Goal: Task Accomplishment & Management: Manage account settings

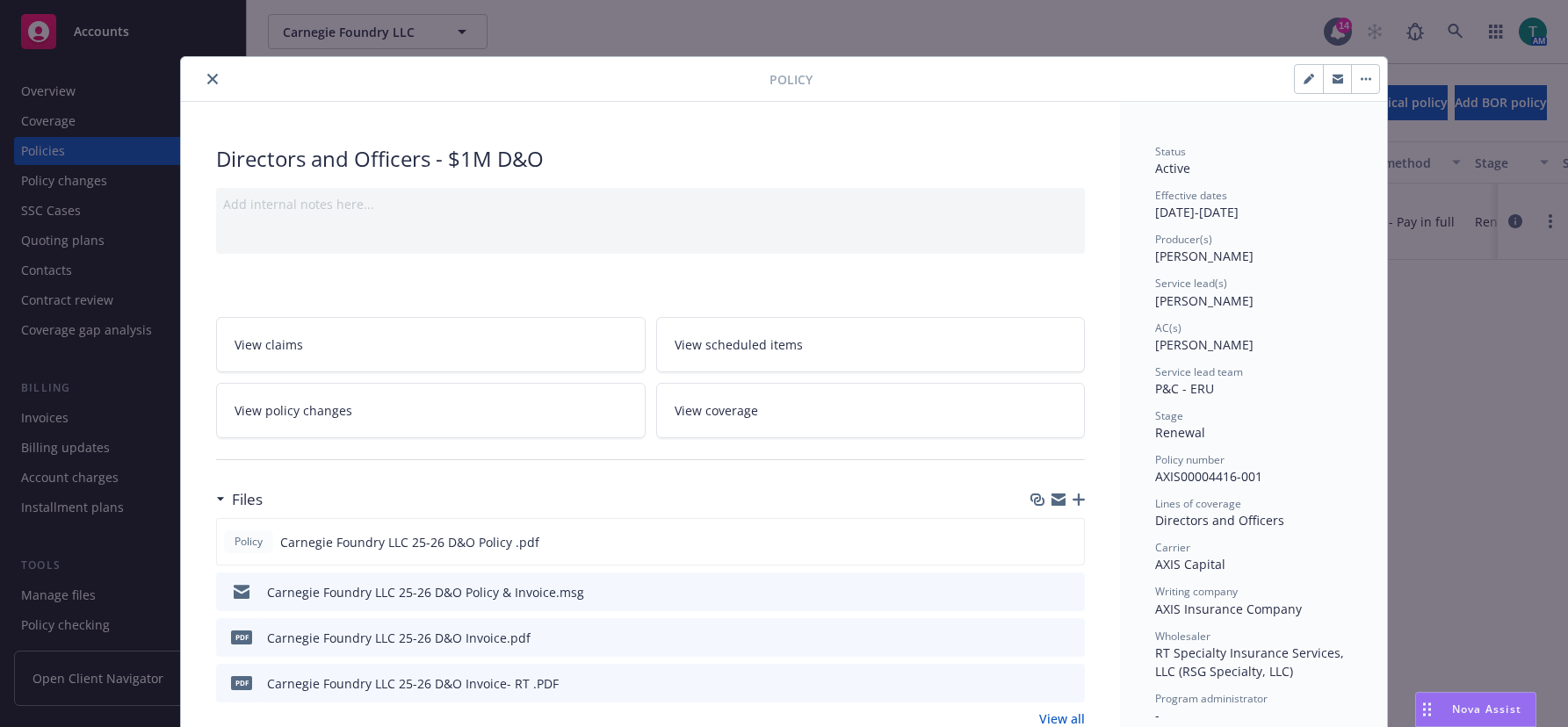
drag, startPoint x: 210, startPoint y: 74, endPoint x: 292, endPoint y: 7, distance: 105.9
click at [209, 73] on icon "close" at bounding box center [212, 78] width 11 height 11
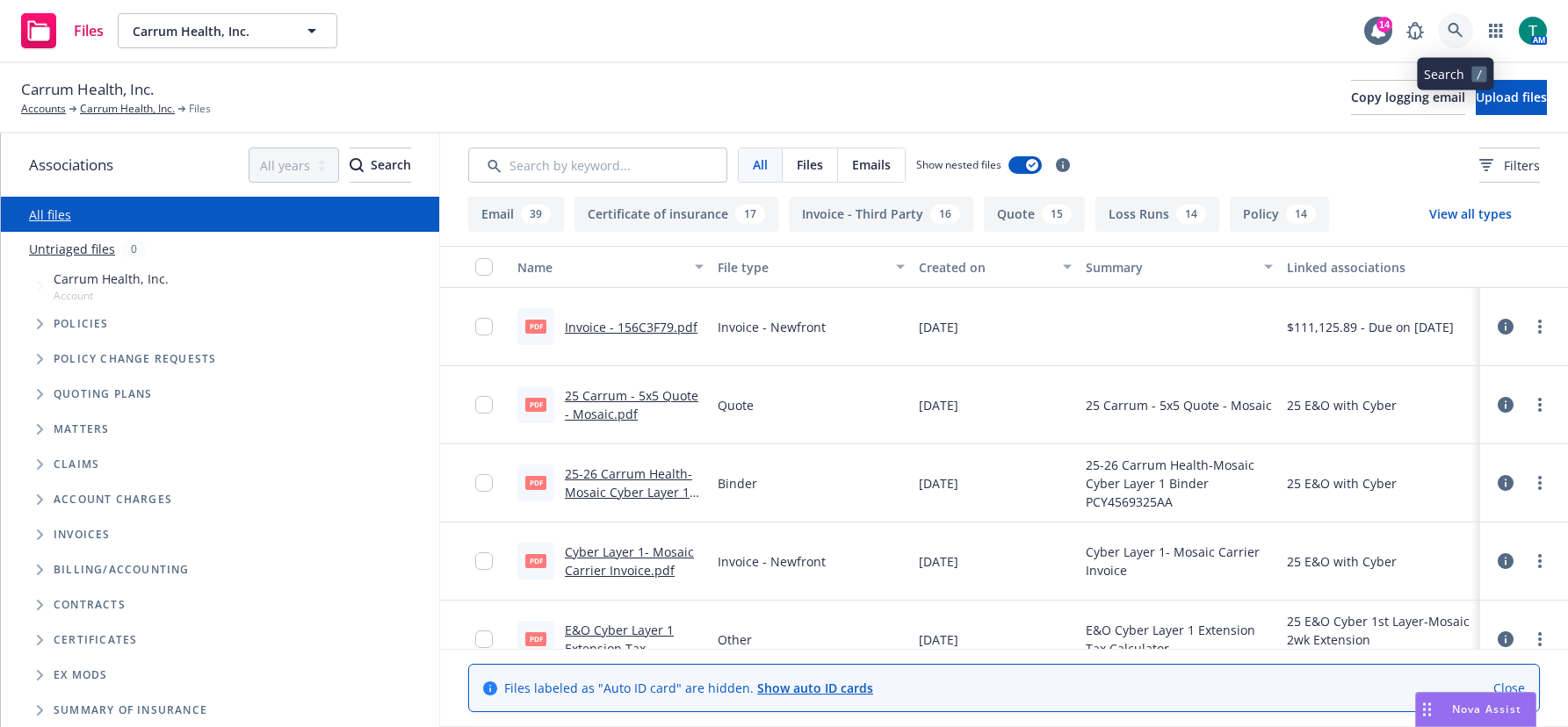
click at [1468, 33] on link at bounding box center [1455, 30] width 35 height 35
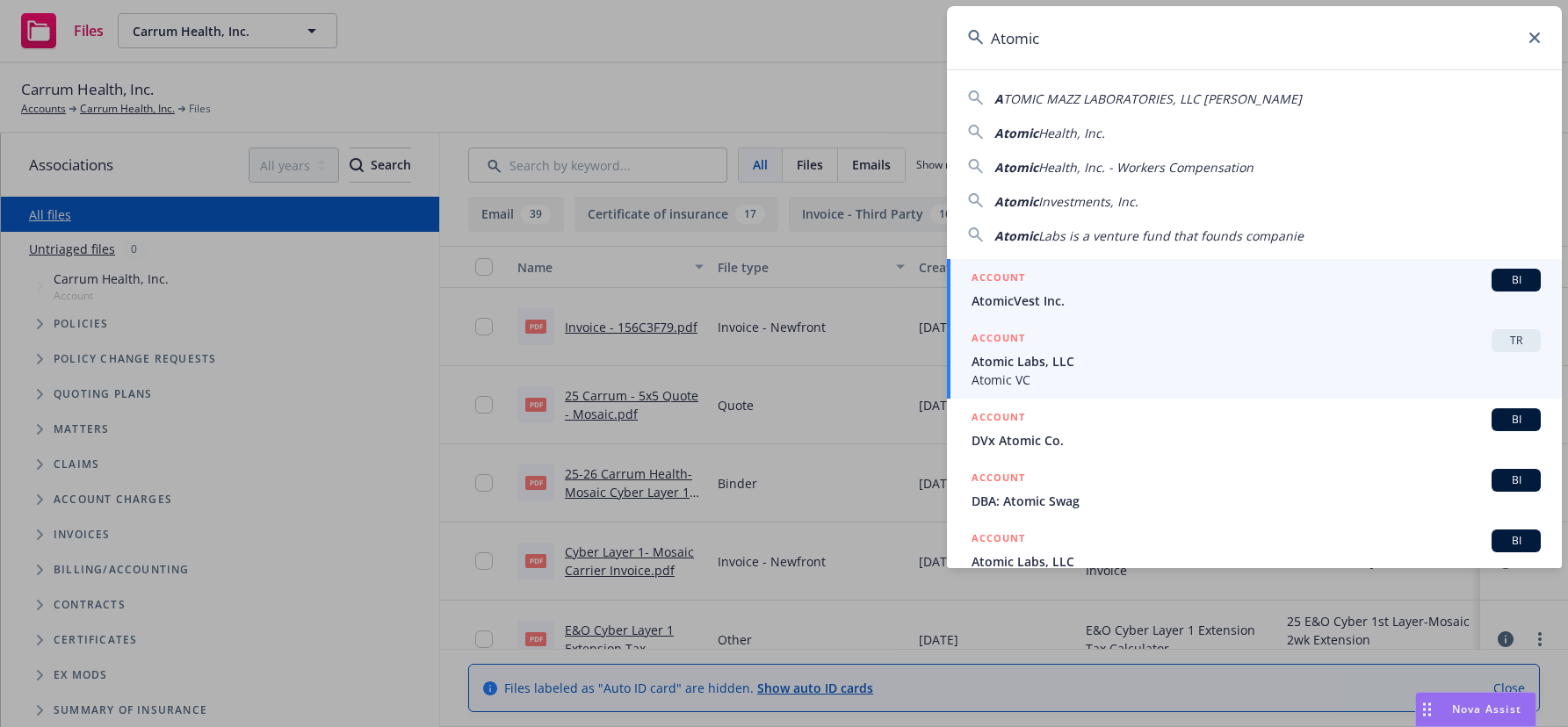
type input "Atomic"
click at [1195, 362] on span "Atomic Labs, LLC" at bounding box center [1256, 361] width 570 height 19
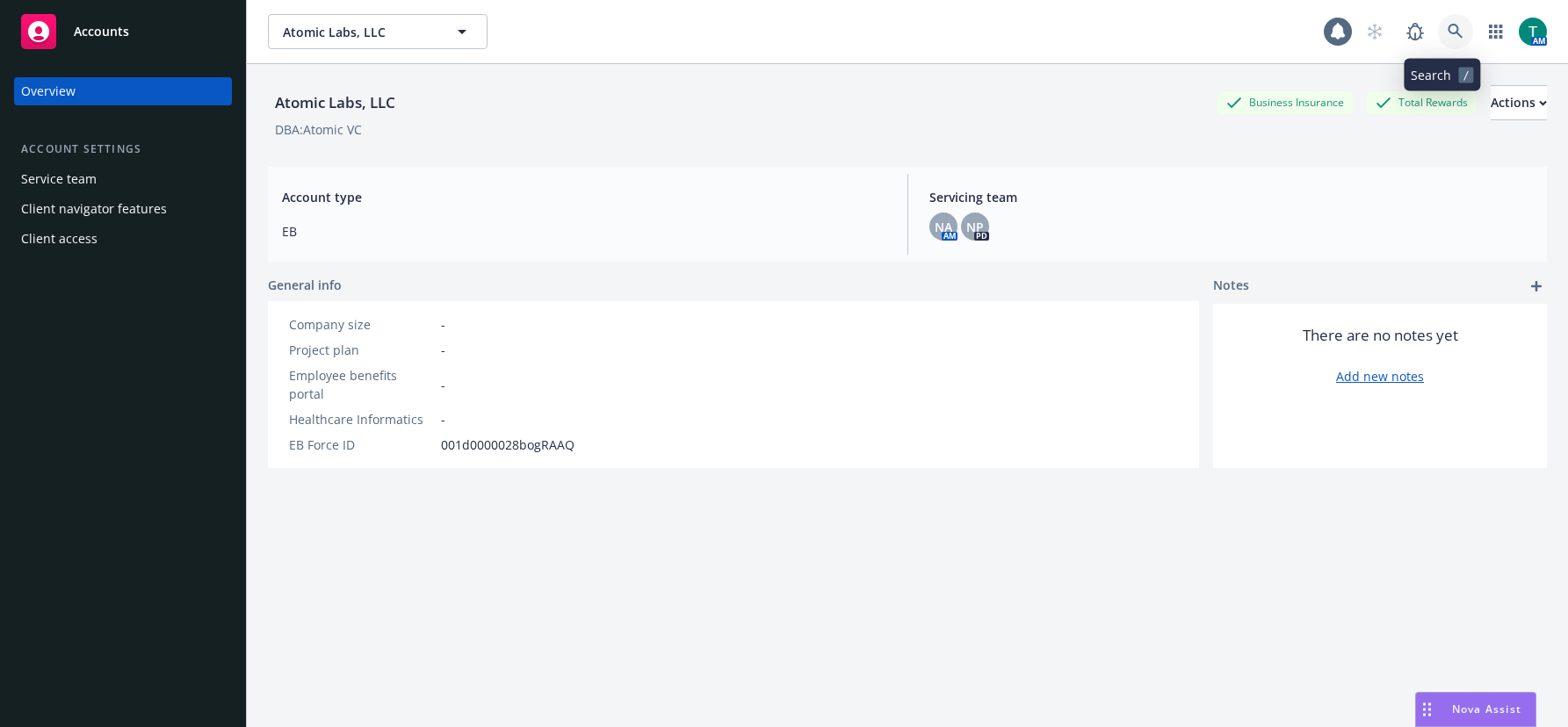
click at [1448, 34] on icon at bounding box center [1456, 32] width 16 height 16
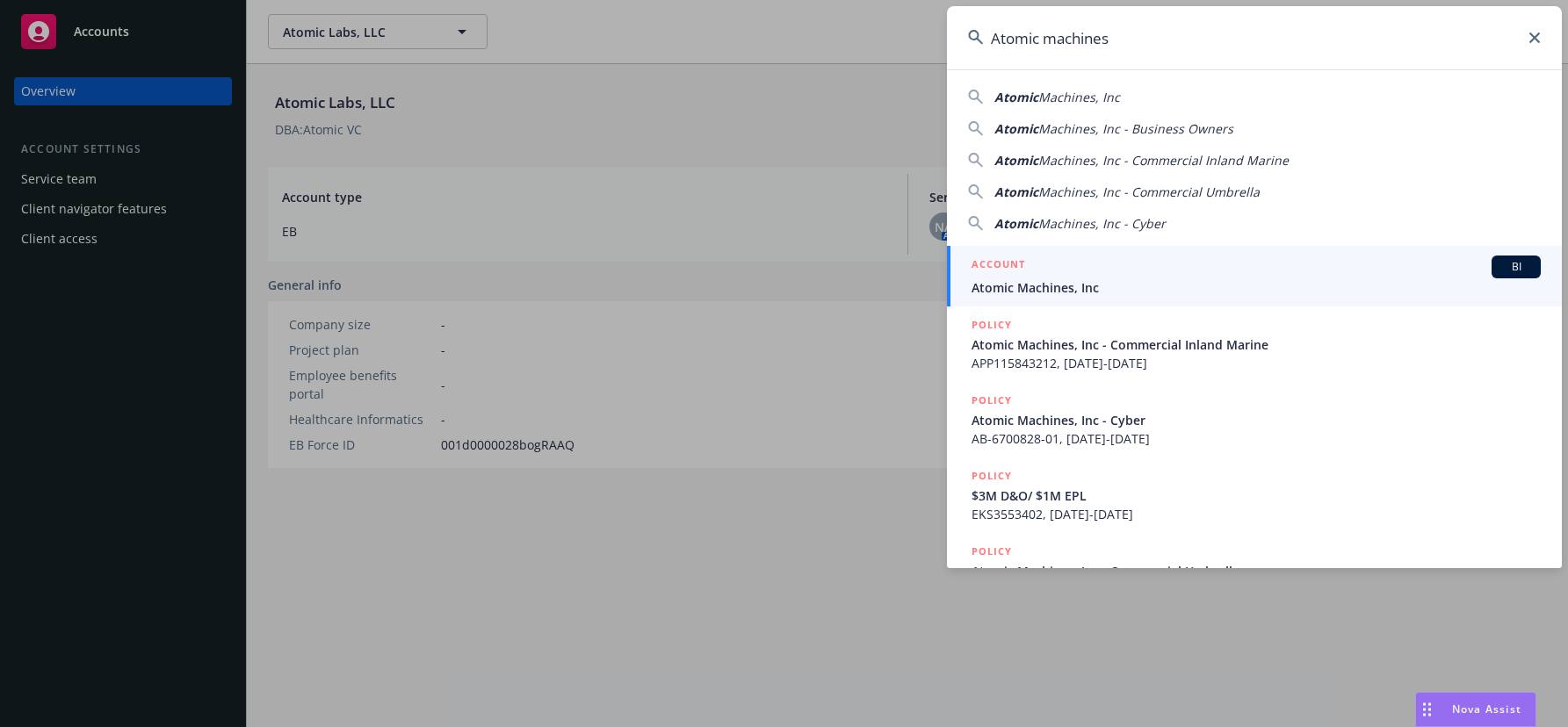
type input "Atomic machines"
click at [1091, 292] on span "Atomic Machines, Inc" at bounding box center [1256, 288] width 570 height 19
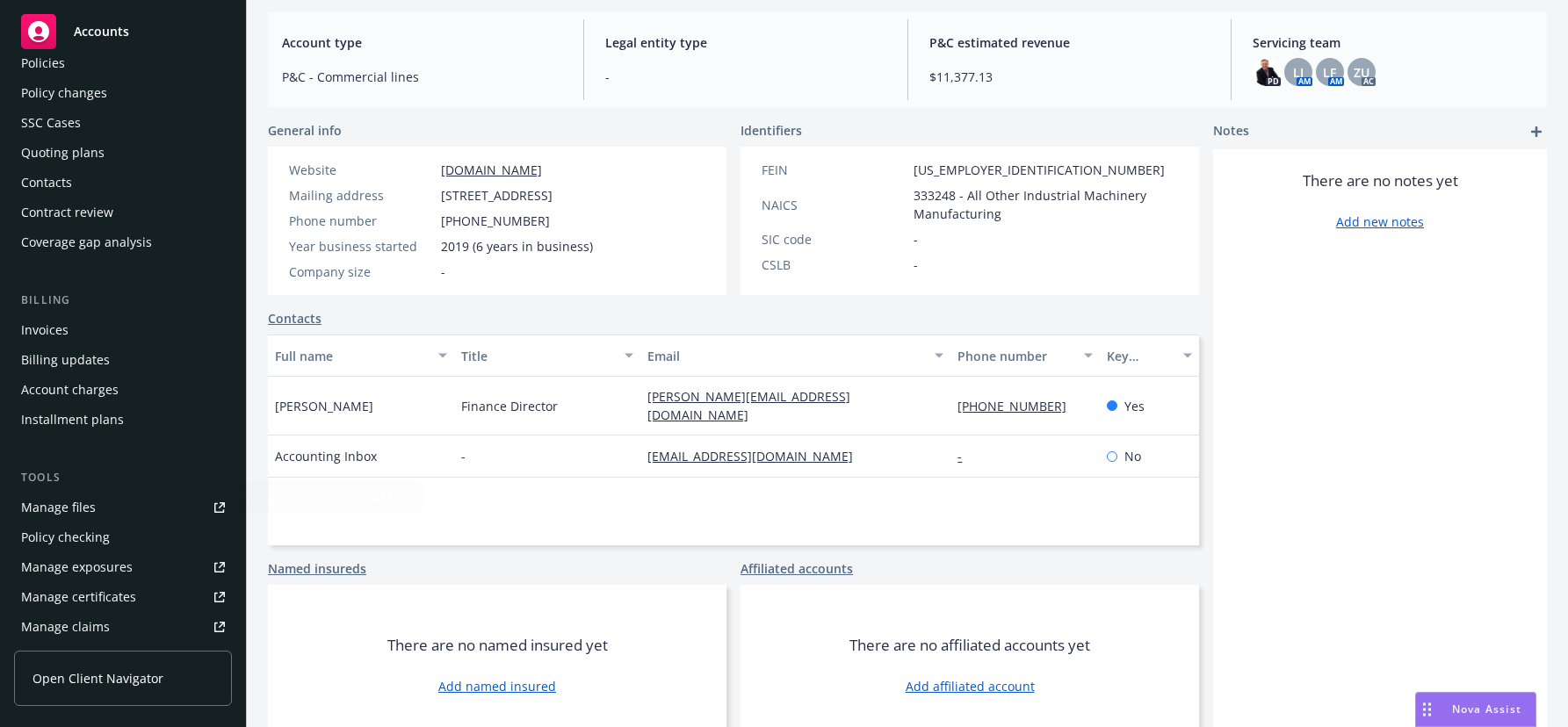
scroll to position [351, 0]
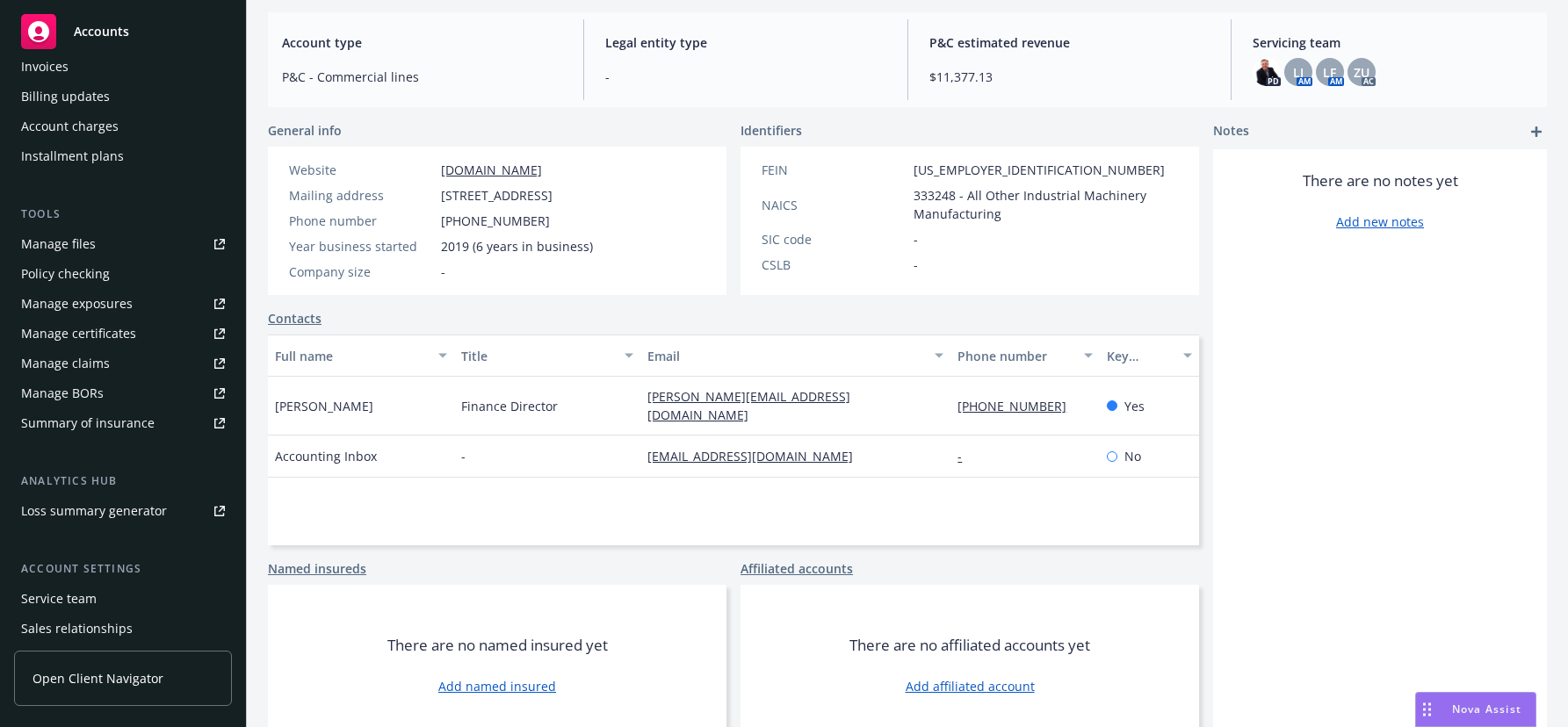
click at [80, 597] on div "Service team" at bounding box center [59, 599] width 75 height 28
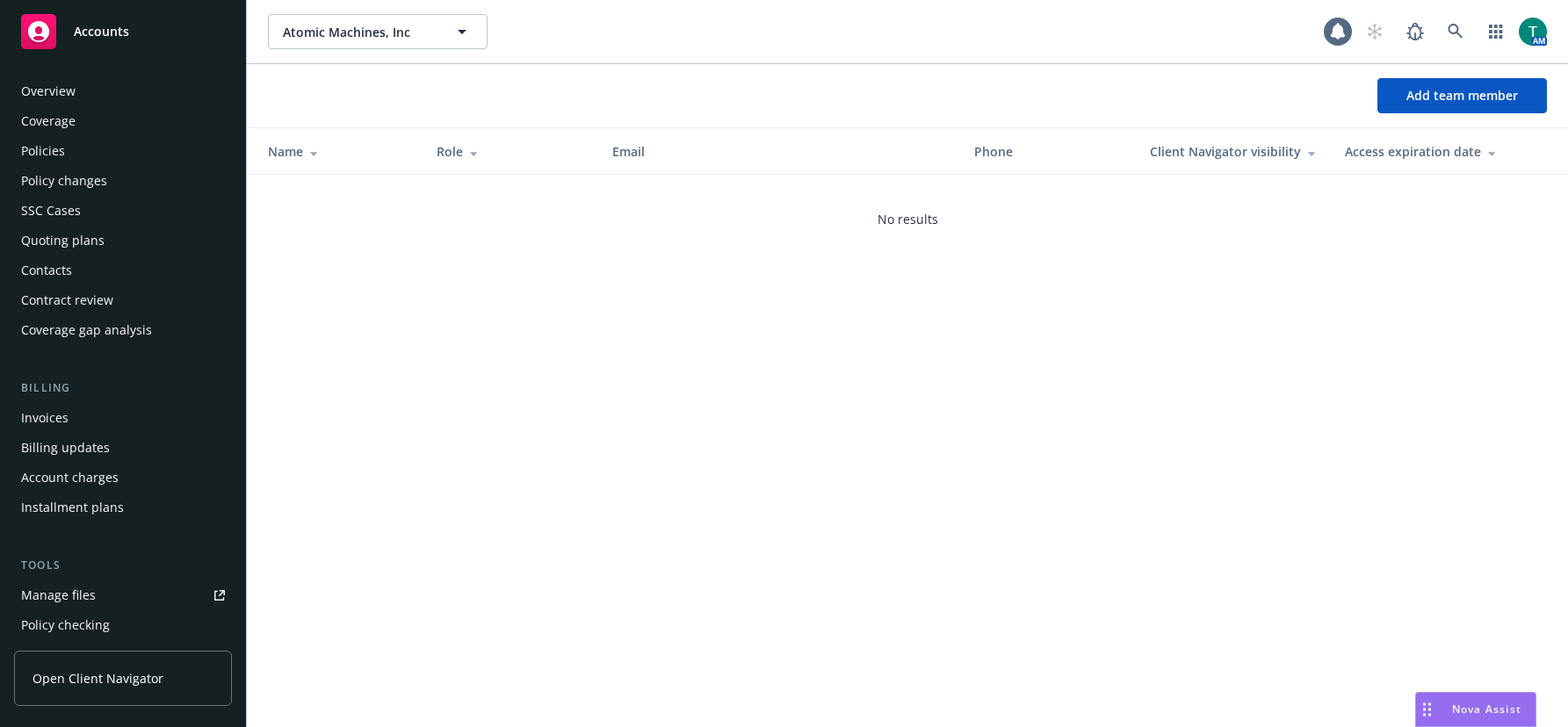
scroll to position [447, 0]
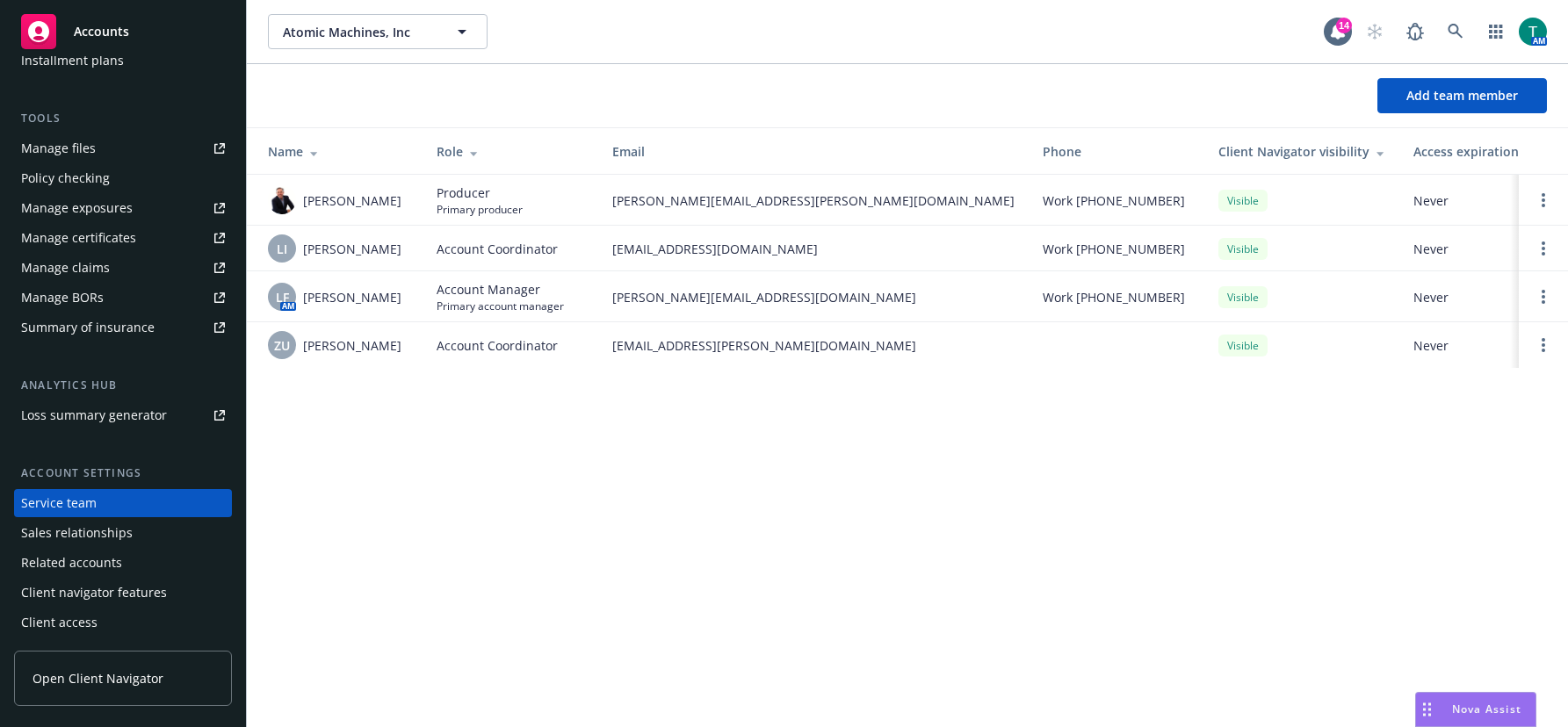
click at [87, 148] on div "Manage files" at bounding box center [58, 148] width 74 height 28
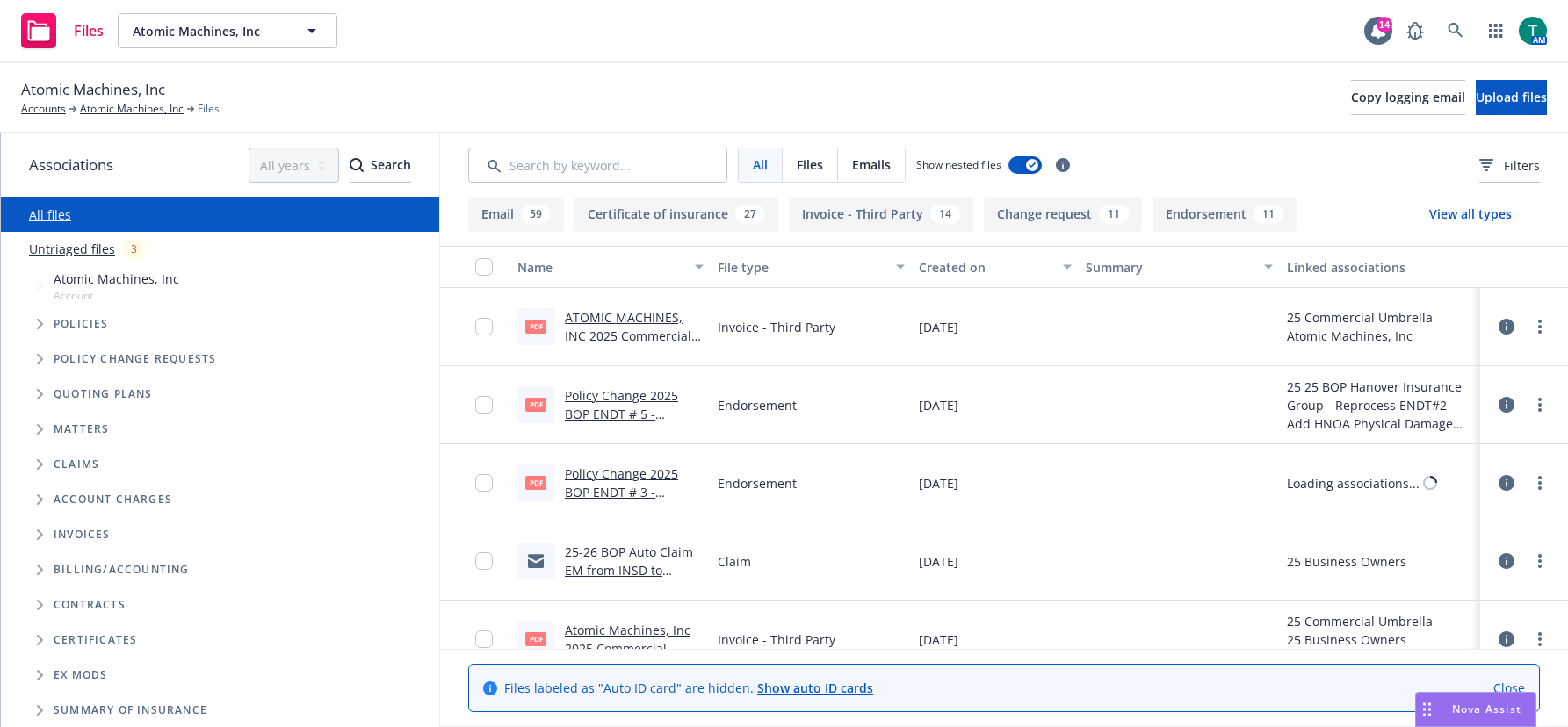
click at [38, 394] on icon "Tree Example" at bounding box center [40, 394] width 7 height 11
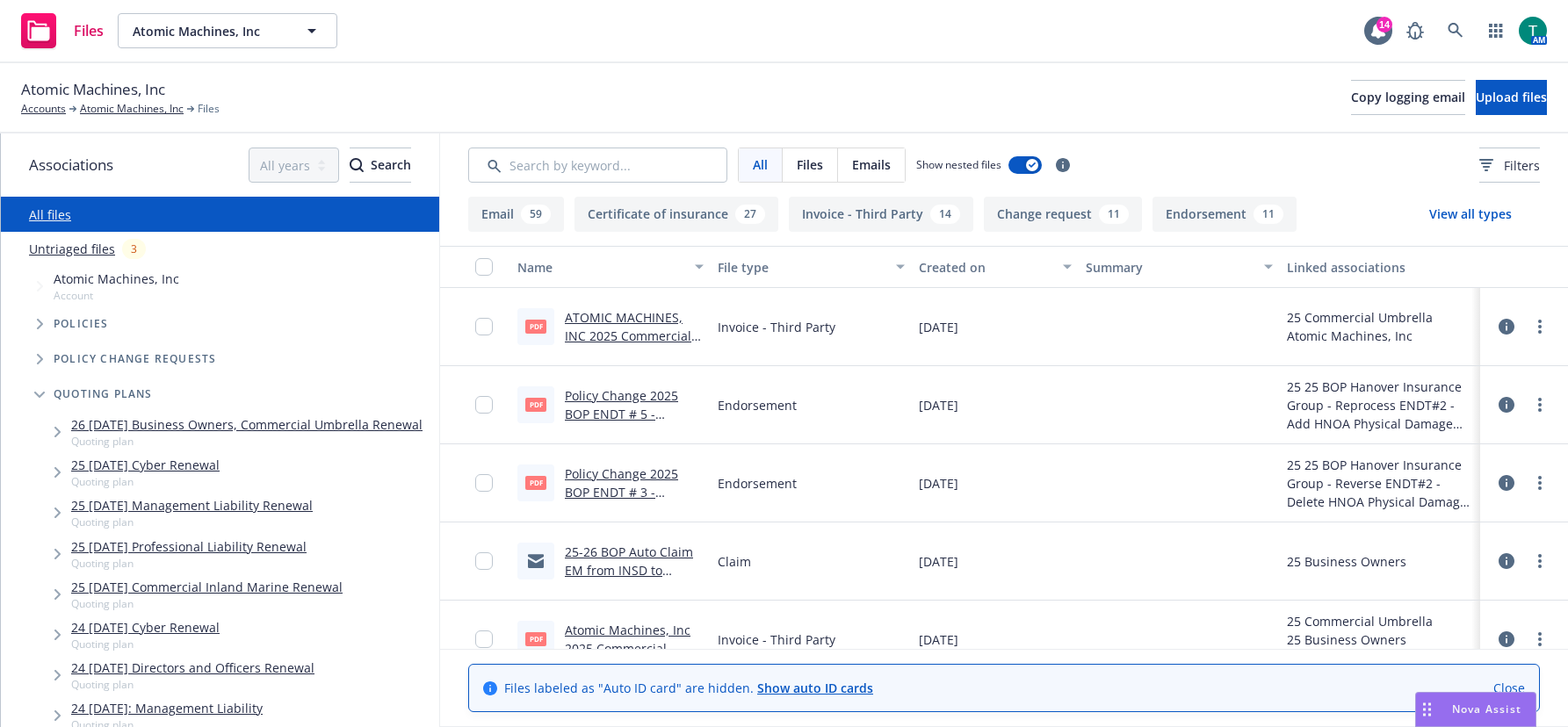
click at [187, 515] on link "25 12/15/25 Management Liability Renewal" at bounding box center [192, 505] width 241 height 19
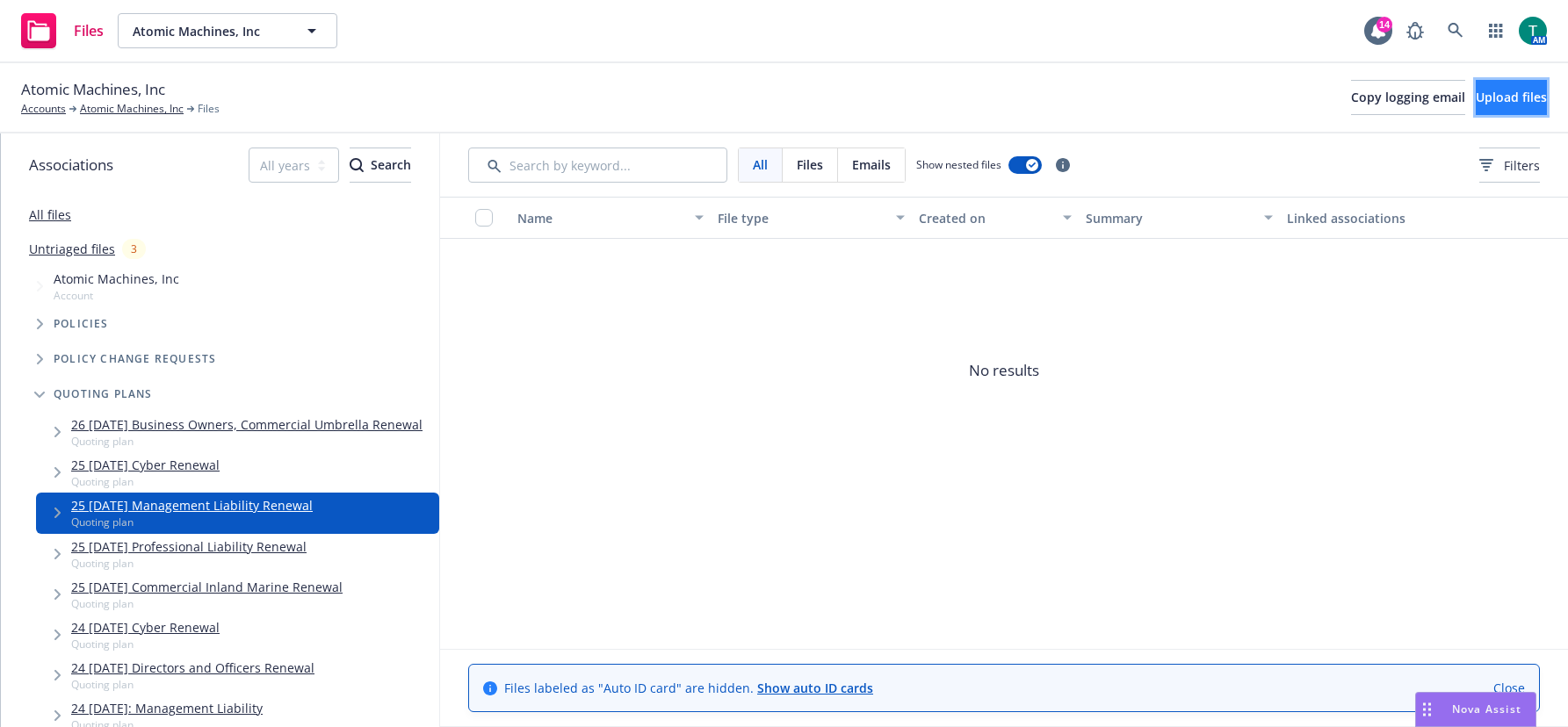
click at [1476, 92] on span "Upload files" at bounding box center [1511, 96] width 71 height 17
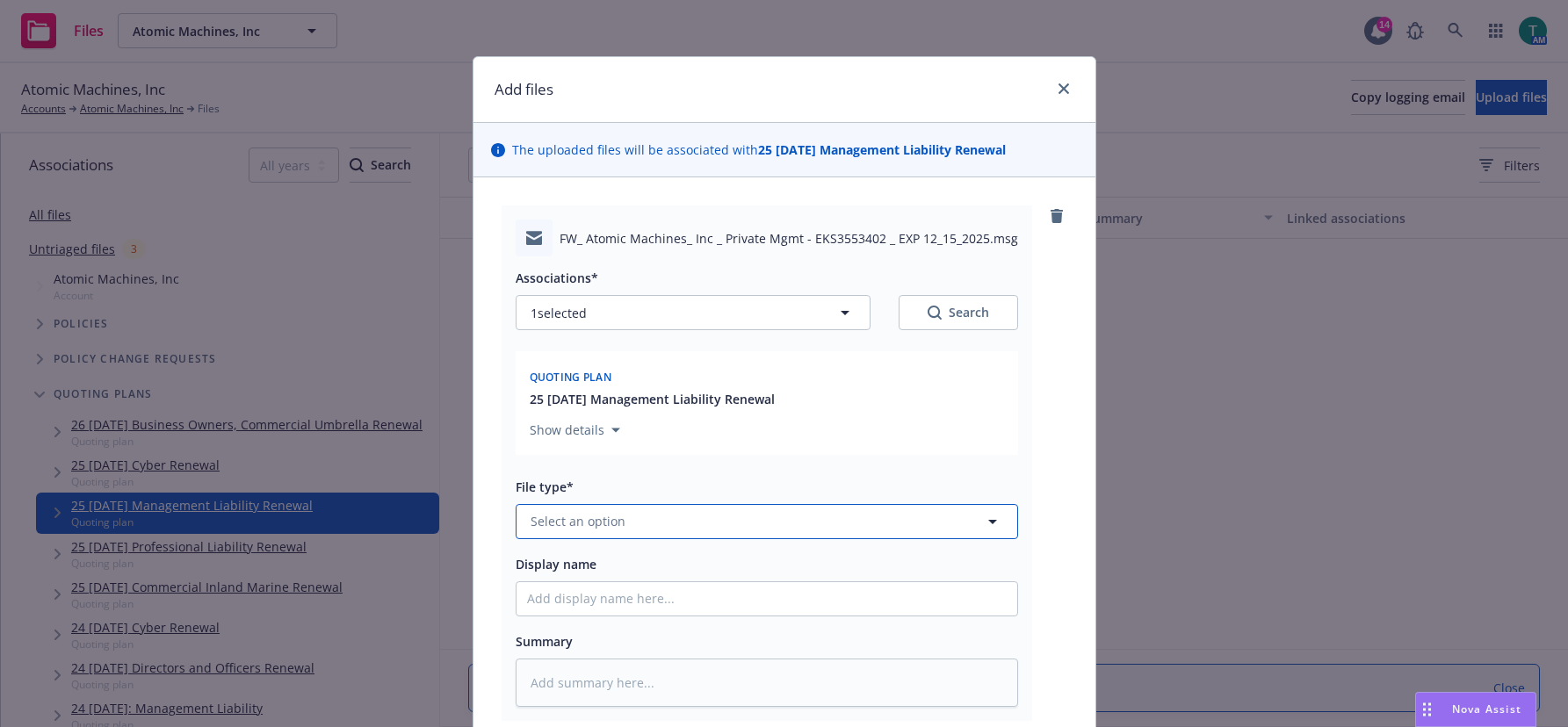
click at [593, 524] on span "Select an option" at bounding box center [579, 521] width 95 height 19
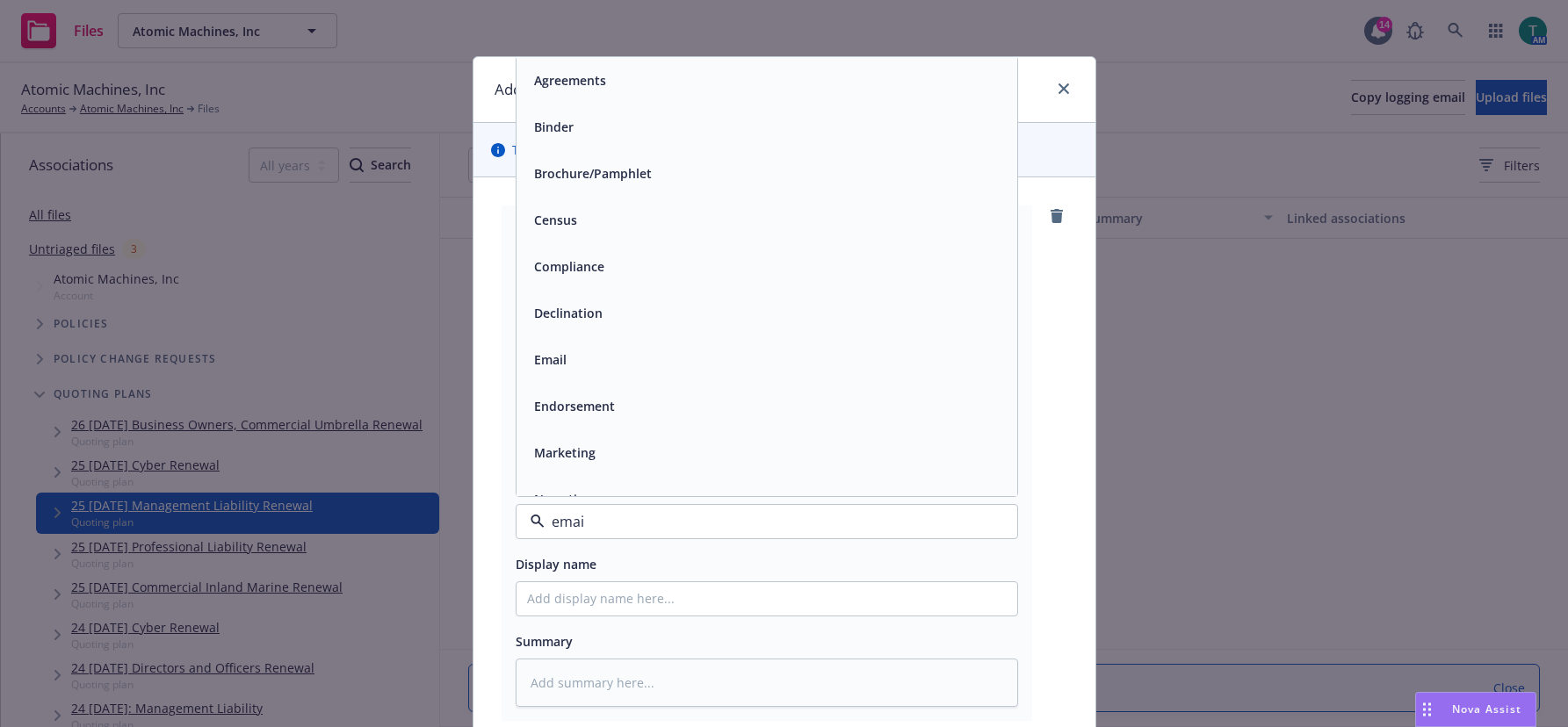
type input "email"
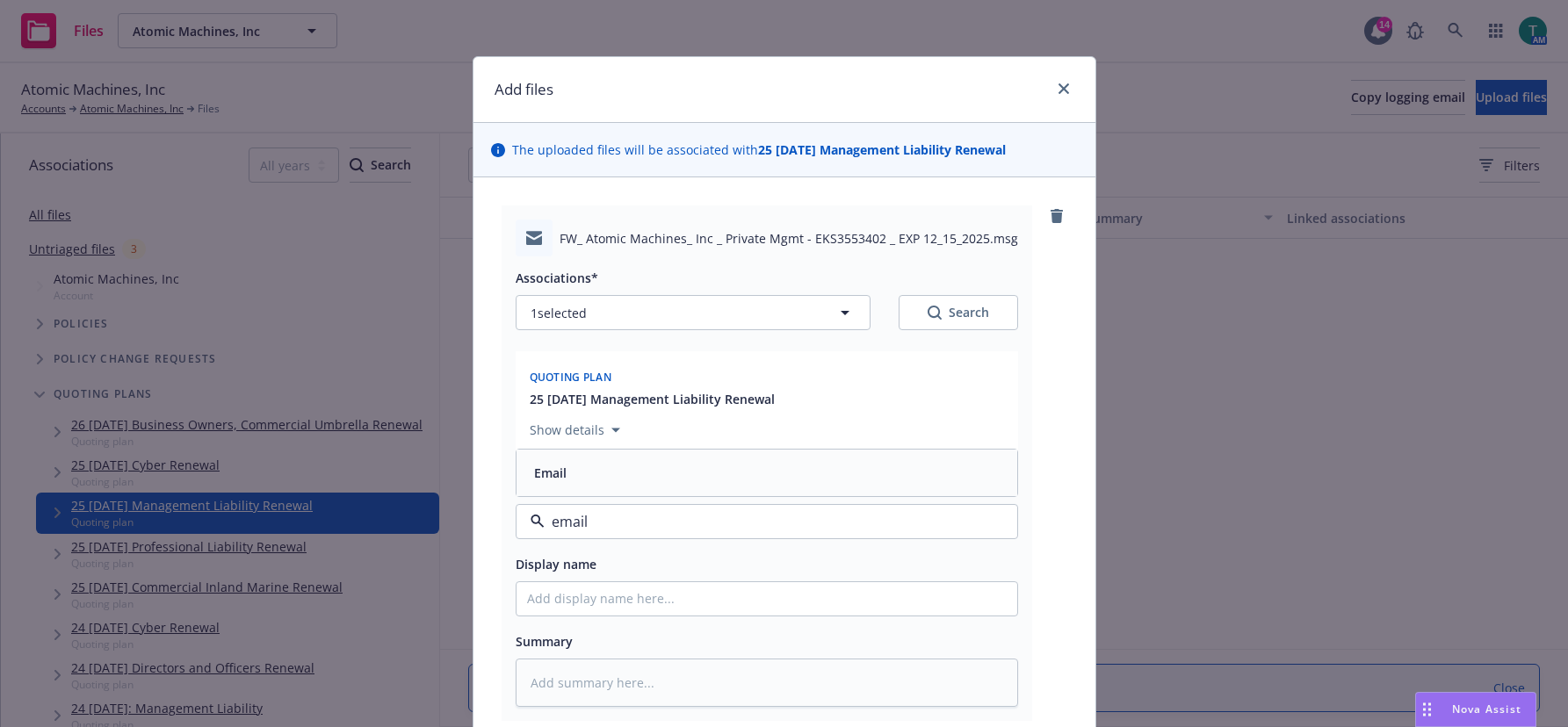
click at [592, 483] on div "Email" at bounding box center [766, 473] width 479 height 26
click at [563, 602] on input "Display name" at bounding box center [767, 599] width 501 height 34
type textarea "x"
type input "I"
type textarea "x"
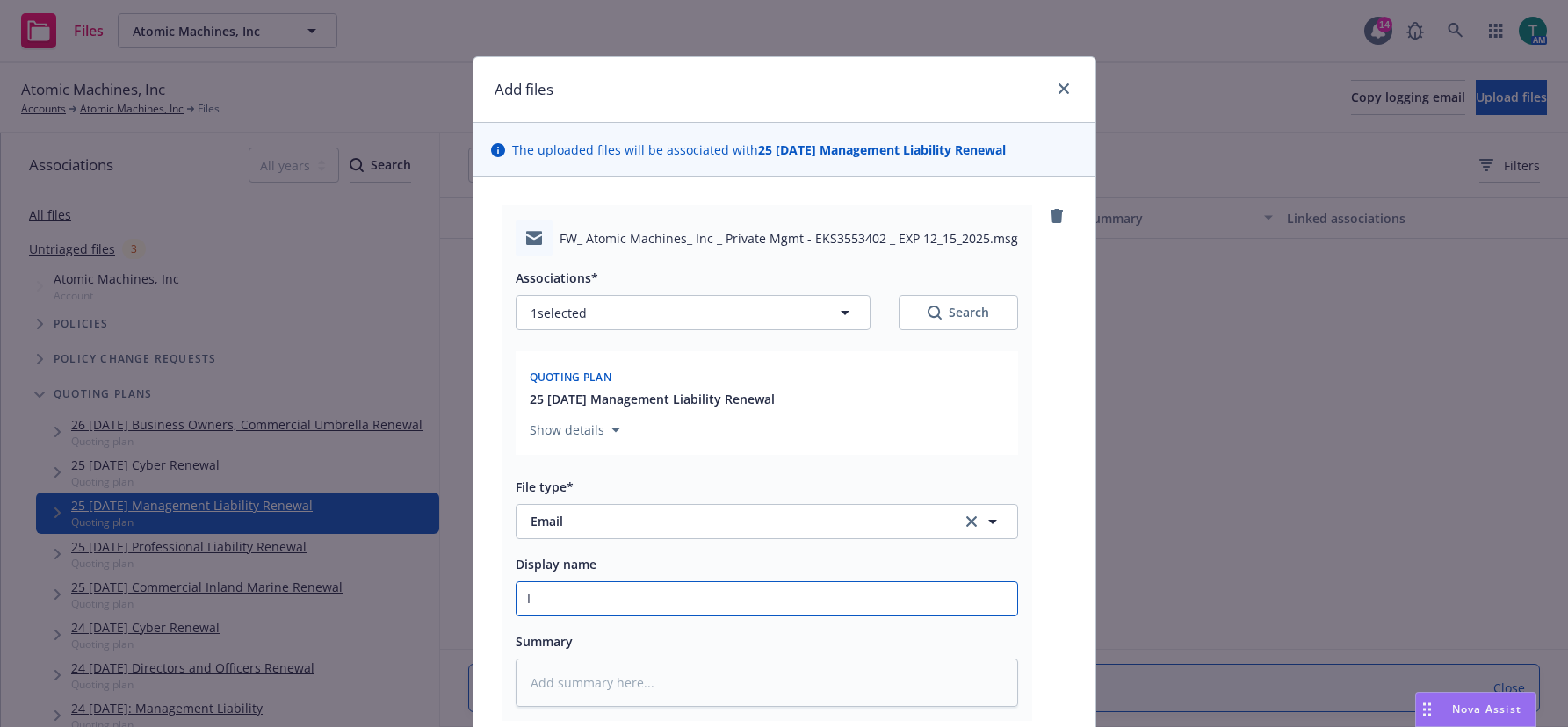
type input "In"
type textarea "x"
type input "Int"
type textarea "x"
type input "Inte"
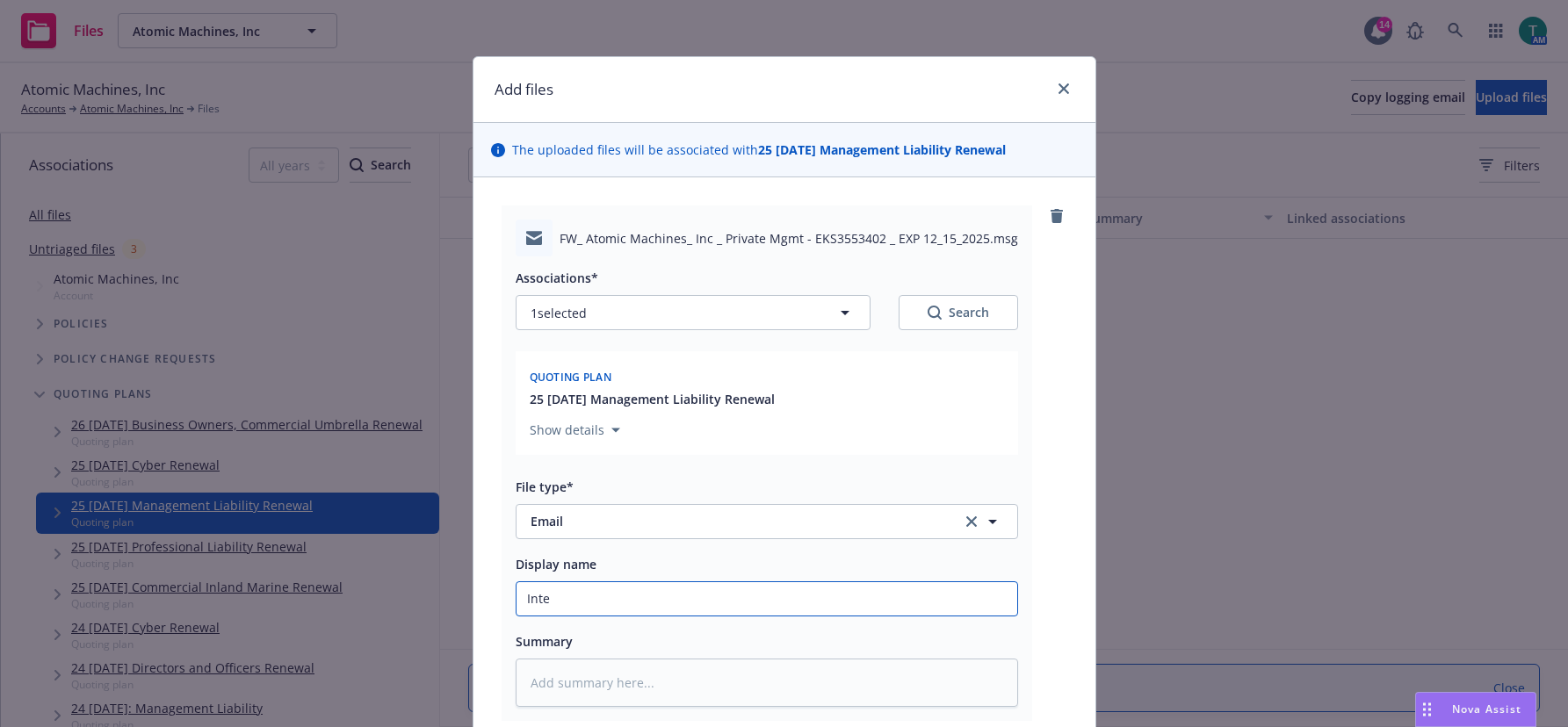
type textarea "x"
type input "Intern"
type textarea "x"
type input "Interna"
type textarea "x"
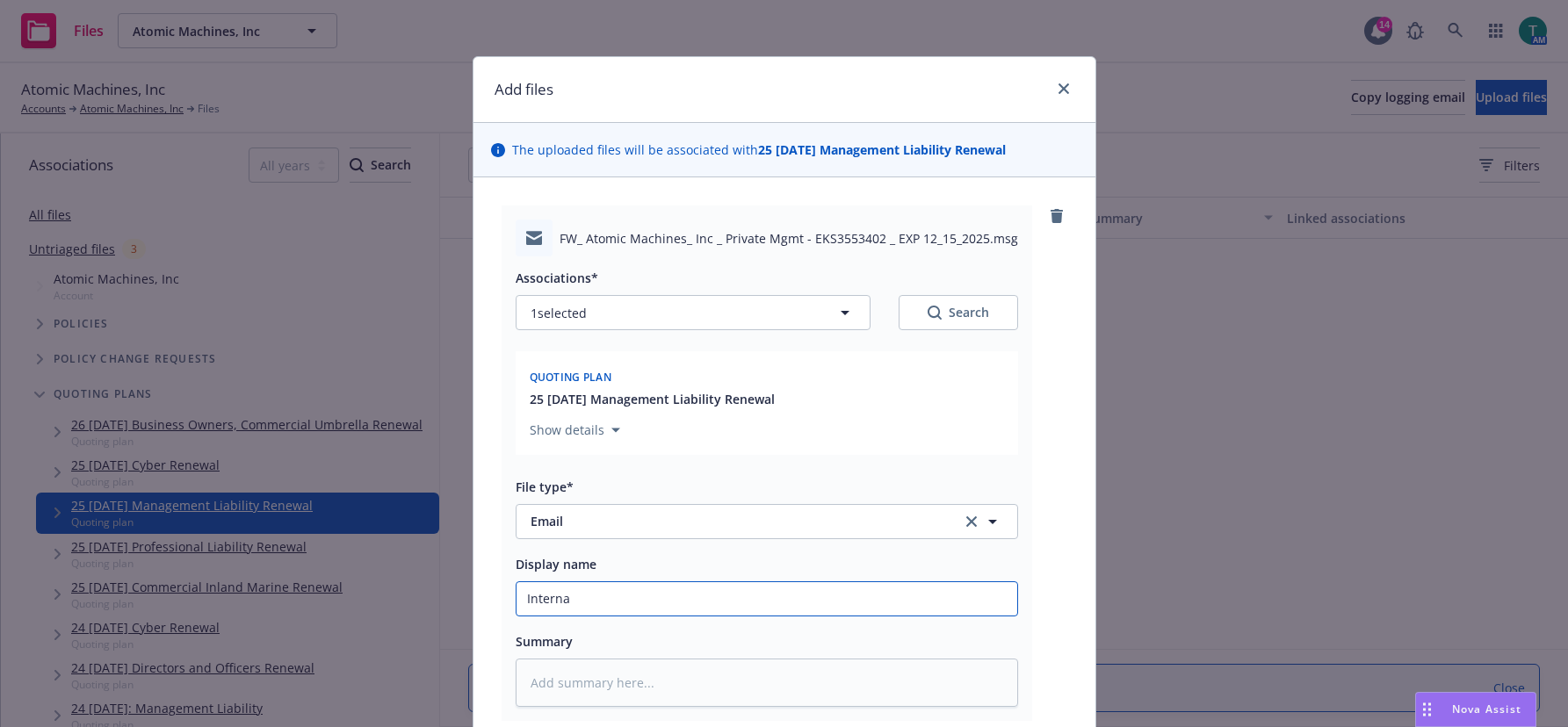
type input "Internal"
type textarea "x"
type input "Internal"
type textarea "x"
type input "Internal t"
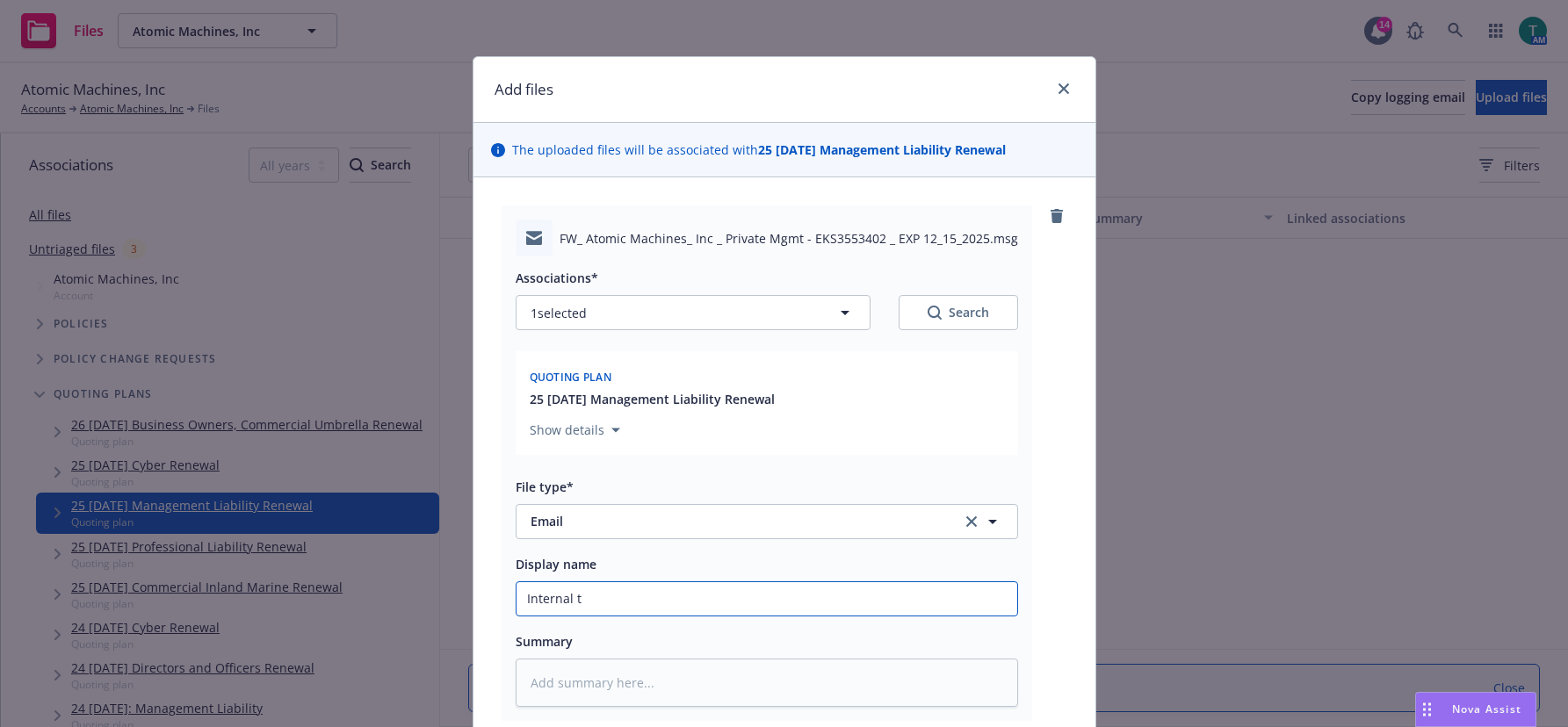
type textarea "x"
type input "Internal tr"
type textarea "x"
type input "Internal tran"
type textarea "x"
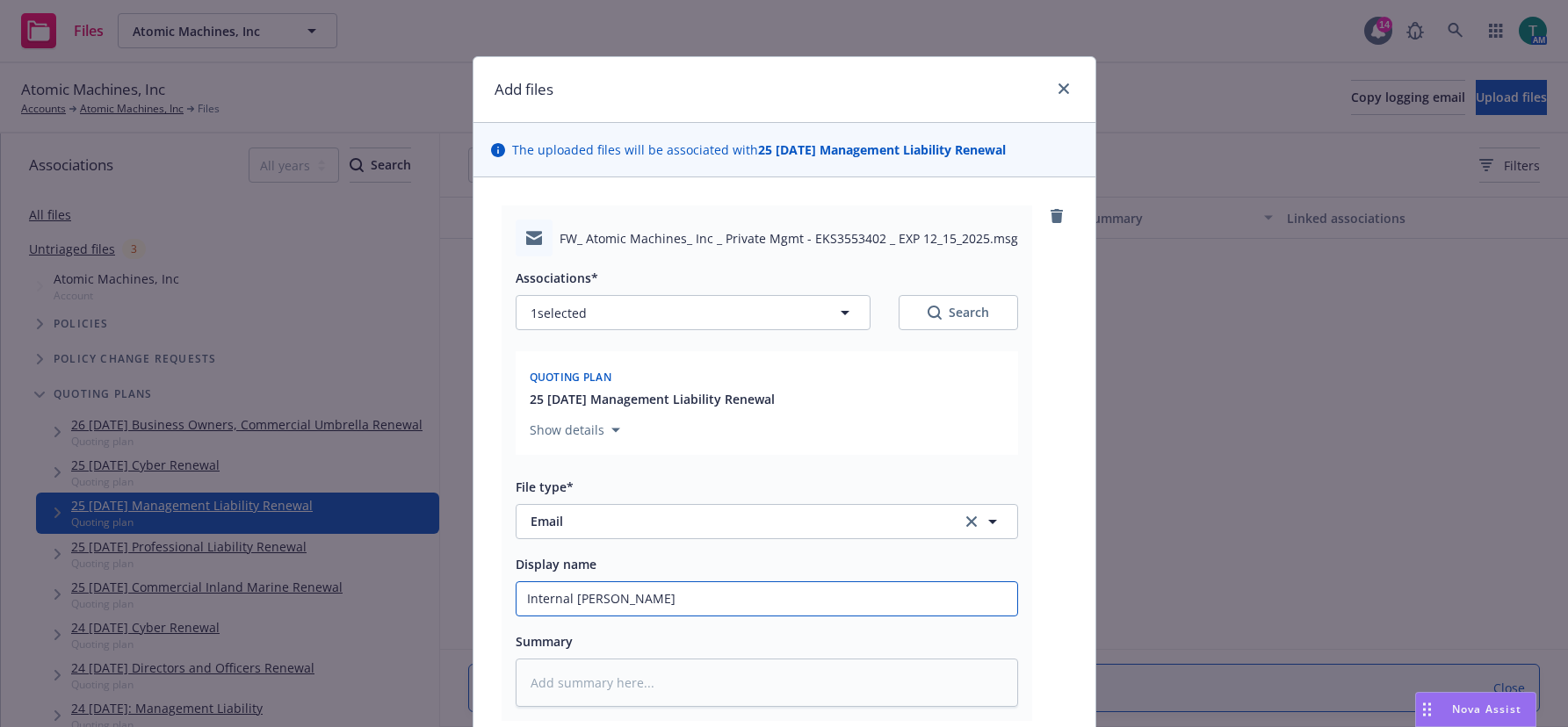
type input "Internal trans"
type textarea "x"
type input "Internal transf"
type textarea "x"
type input "Internal transfe"
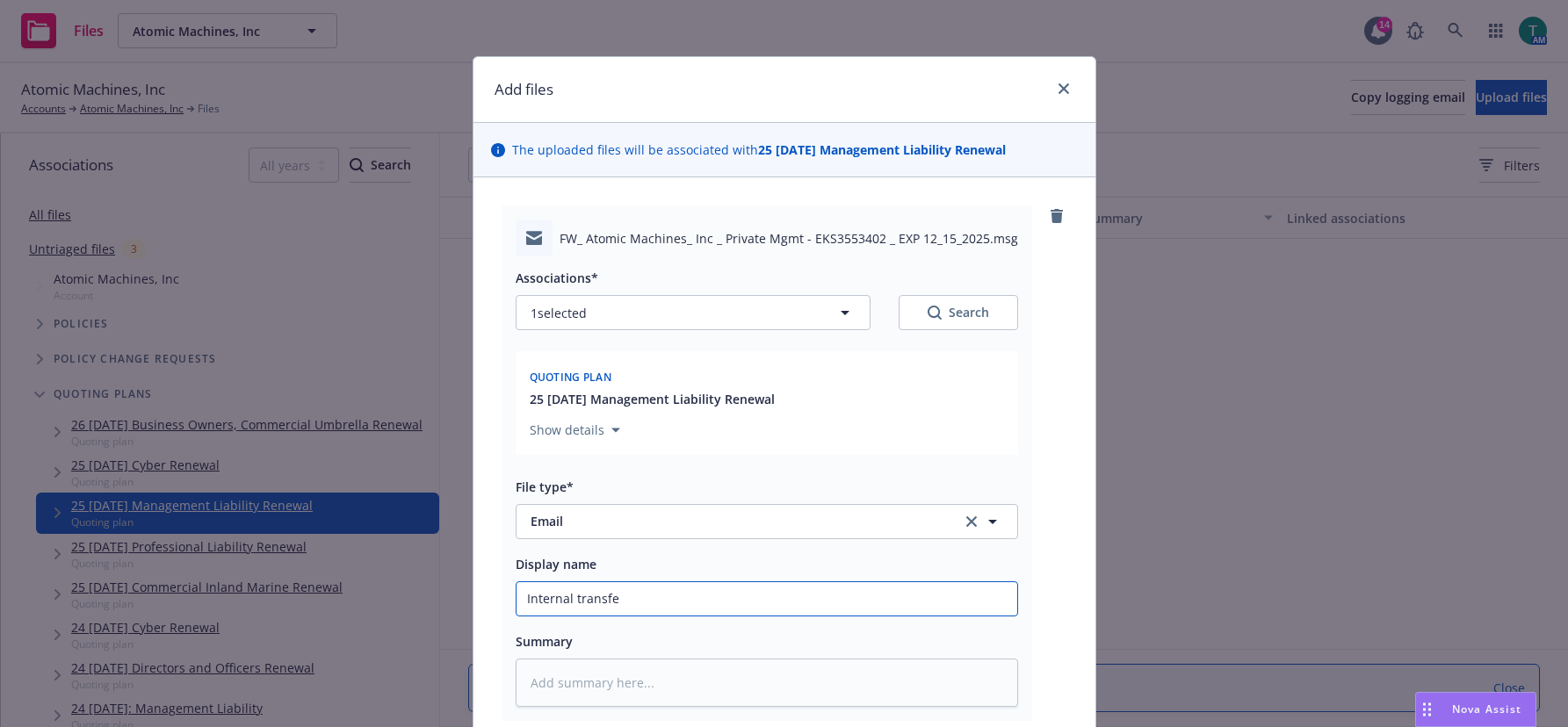
type textarea "x"
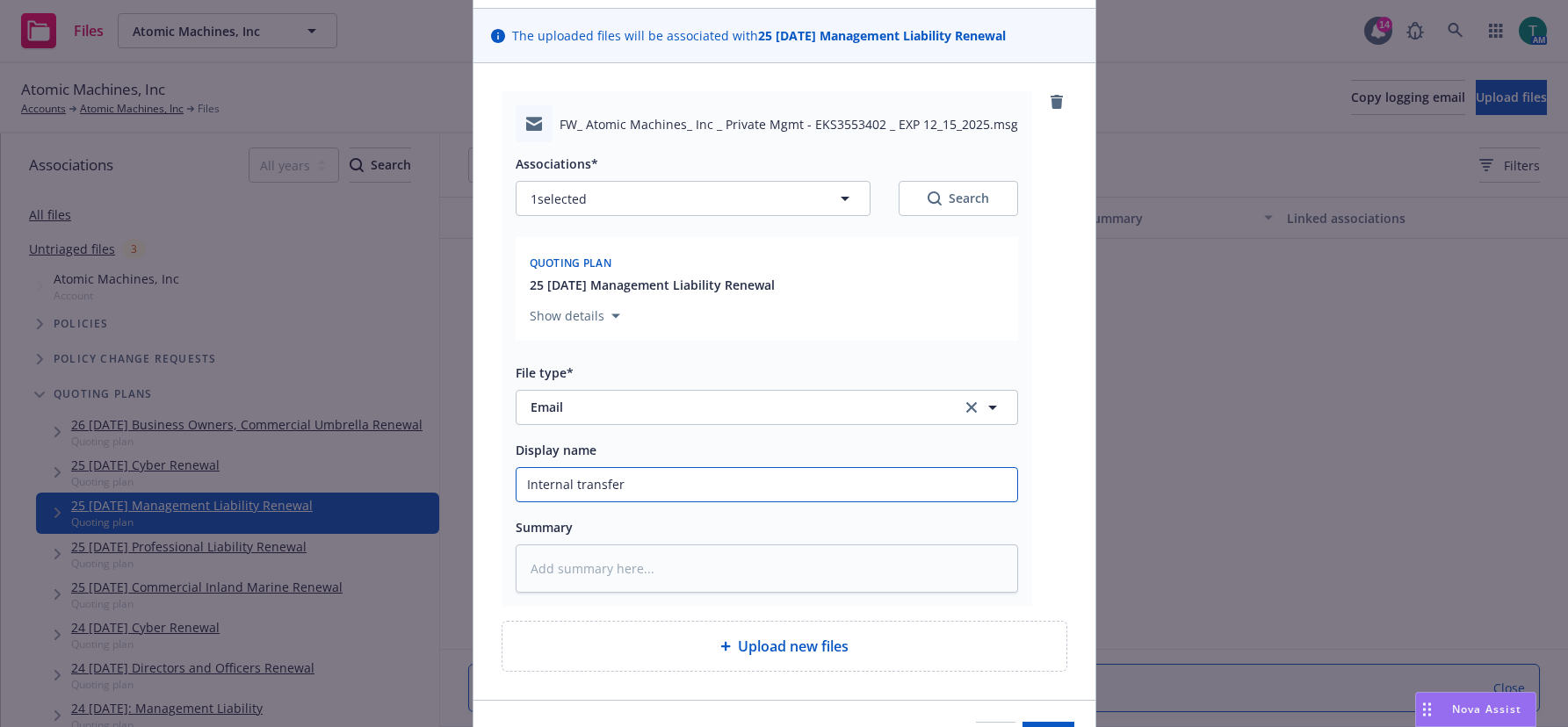
scroll to position [222, 0]
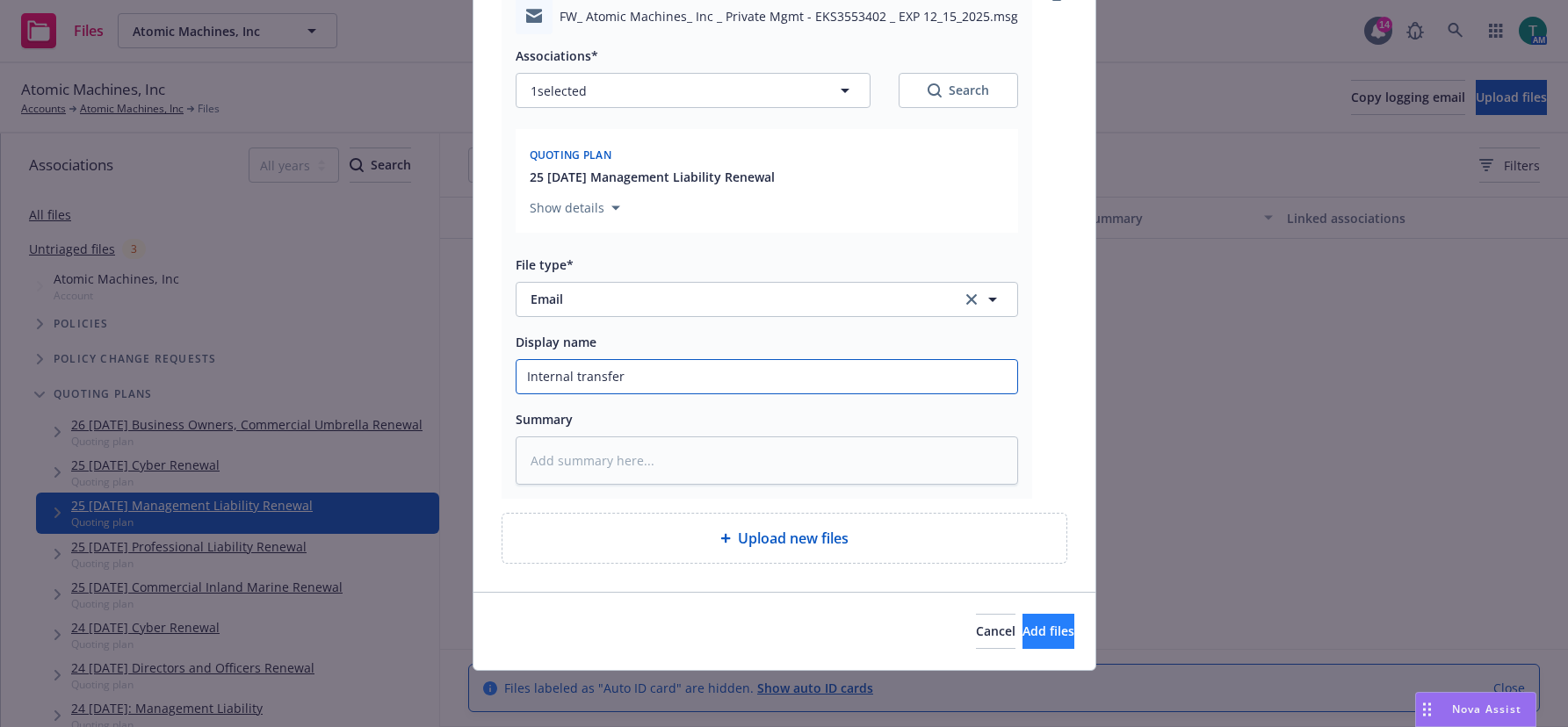
type input "Internal transfer"
drag, startPoint x: 1046, startPoint y: 631, endPoint x: 1034, endPoint y: 624, distance: 13.9
click at [1045, 630] on button "Add files" at bounding box center [1048, 631] width 52 height 35
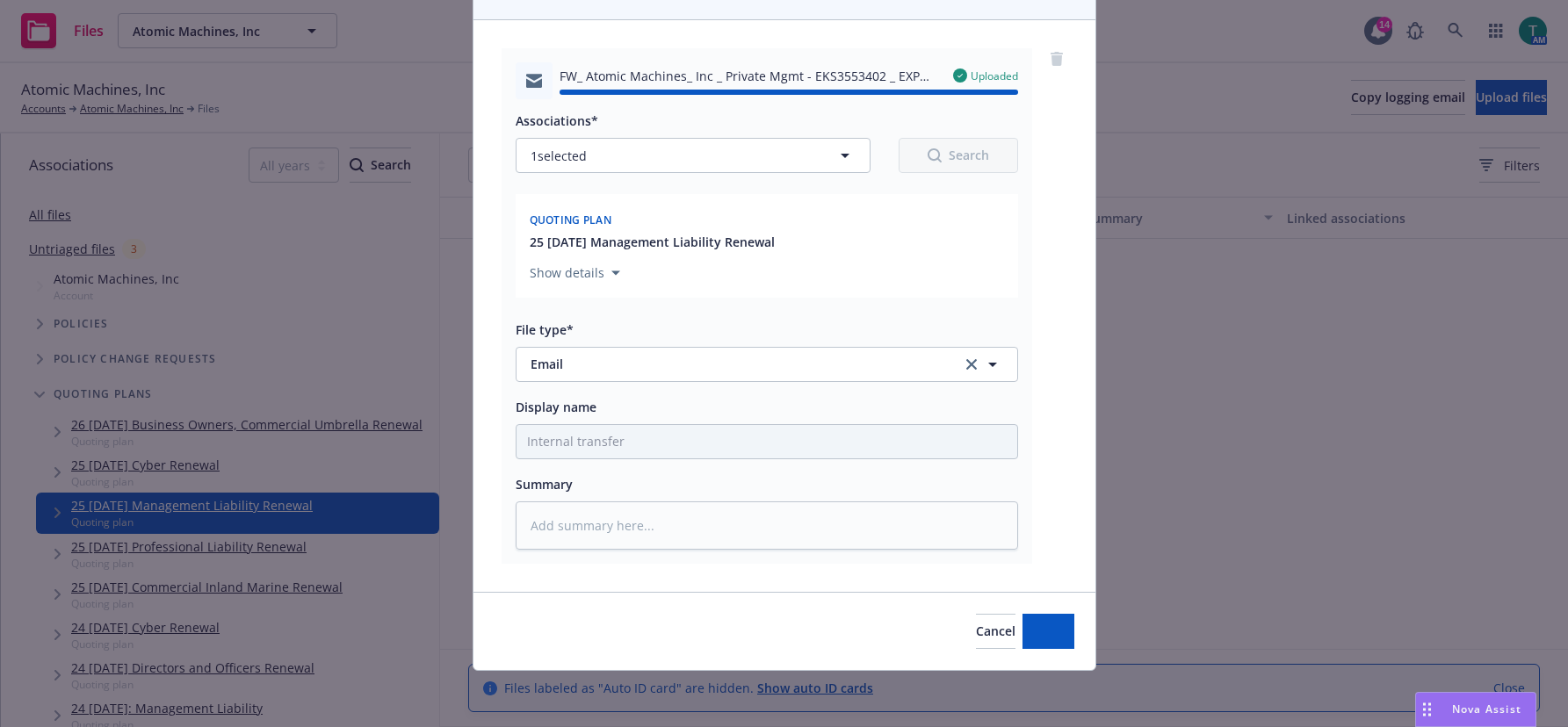
type textarea "x"
